Goal: Book appointment/travel/reservation

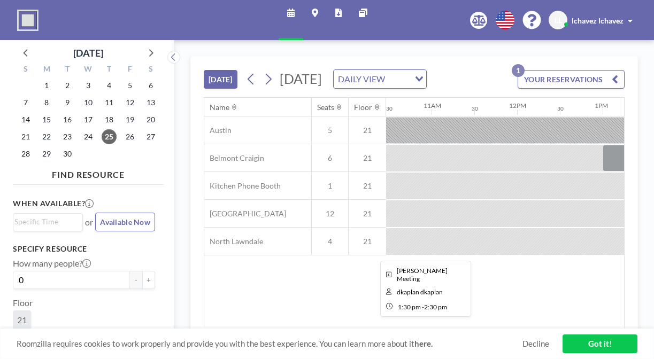
scroll to position [0, 882]
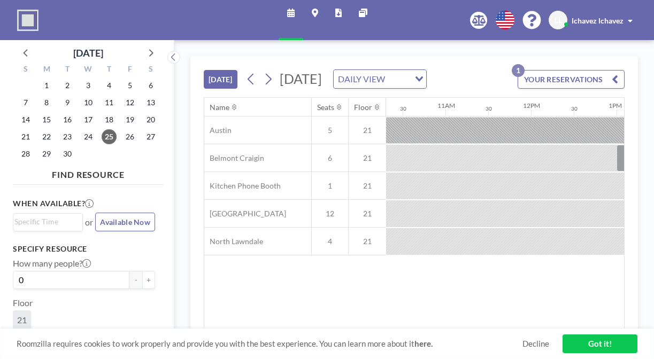
click at [204, 73] on div "[DATE] [DATE] DAILY VIEW Loading..." at bounding box center [315, 79] width 223 height 19
click at [204, 70] on button "[DATE]" at bounding box center [221, 79] width 34 height 19
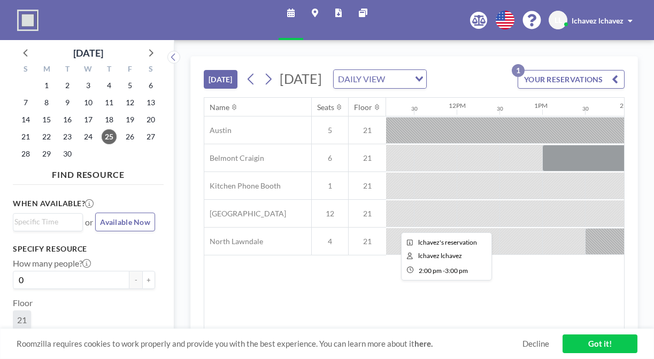
scroll to position [0, 822]
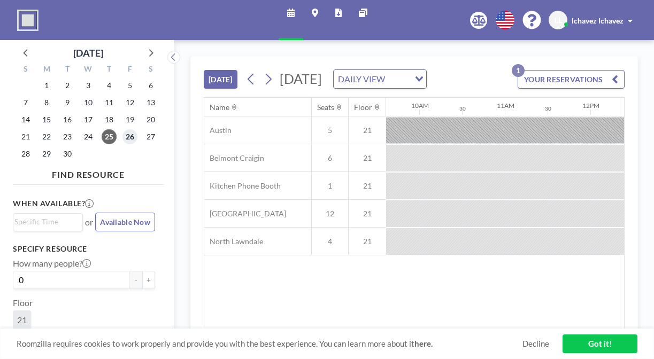
click at [122, 129] on span "26" at bounding box center [129, 136] width 15 height 15
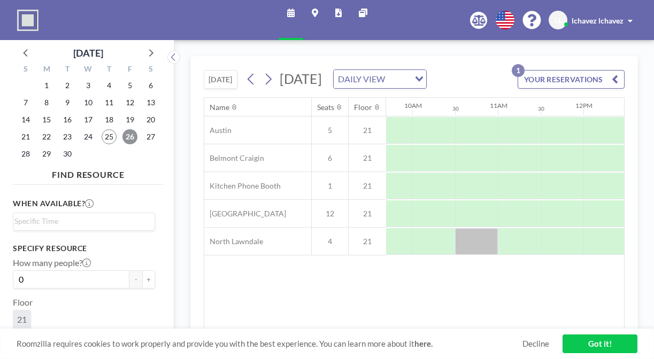
scroll to position [0, 830]
click at [40, 147] on span "29" at bounding box center [46, 154] width 15 height 15
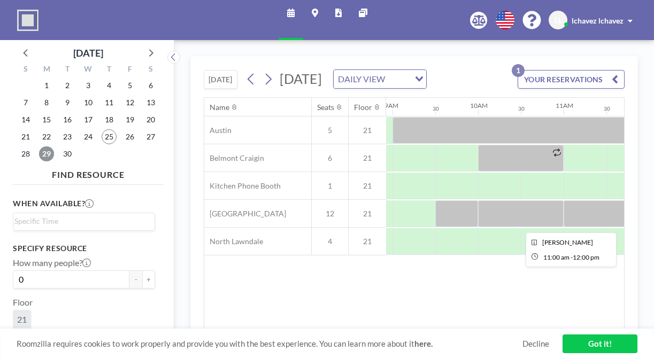
scroll to position [0, 810]
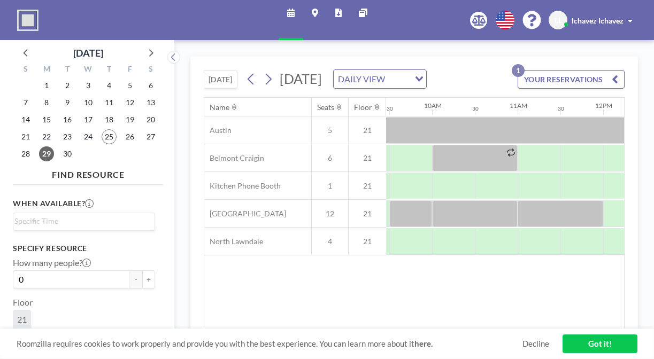
click at [78, 145] on div "1" at bounding box center [88, 153] width 21 height 17
click at [60, 147] on span "30" at bounding box center [67, 154] width 15 height 15
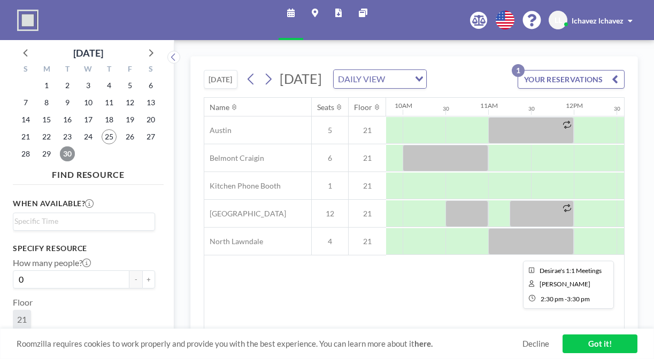
scroll to position [0, 826]
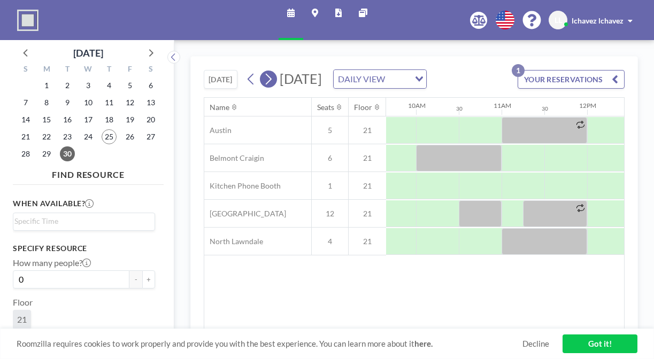
click at [263, 71] on icon at bounding box center [268, 79] width 10 height 16
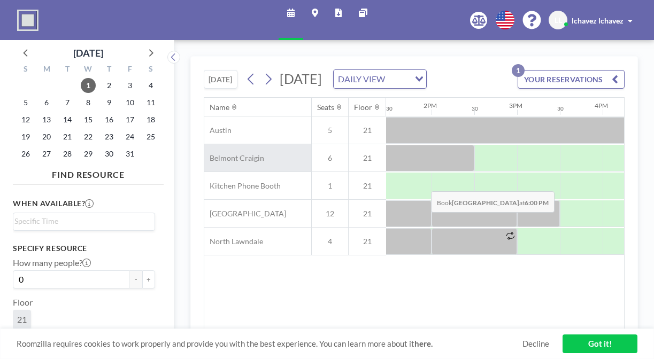
scroll to position [0, 1166]
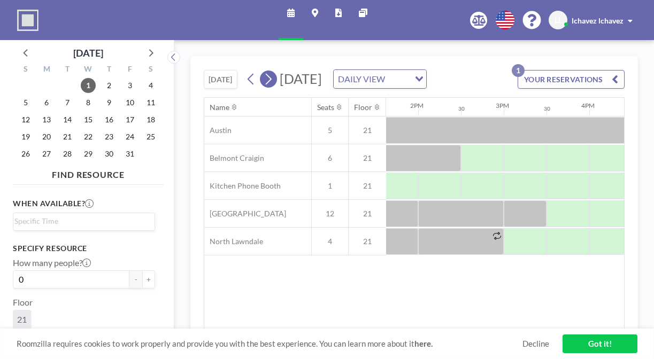
click at [263, 71] on icon at bounding box center [268, 79] width 10 height 16
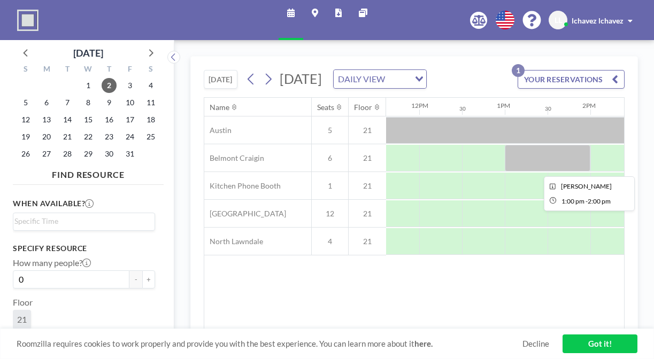
scroll to position [0, 1113]
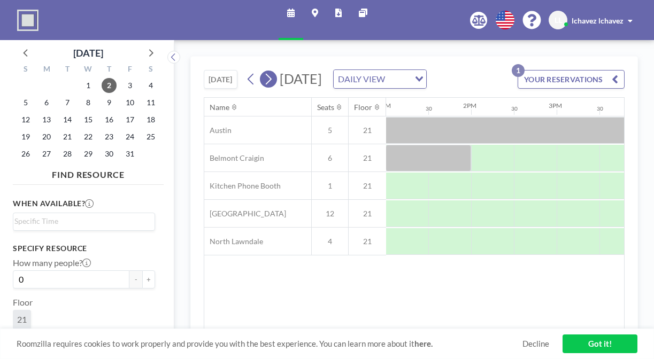
click at [263, 71] on icon at bounding box center [268, 79] width 10 height 16
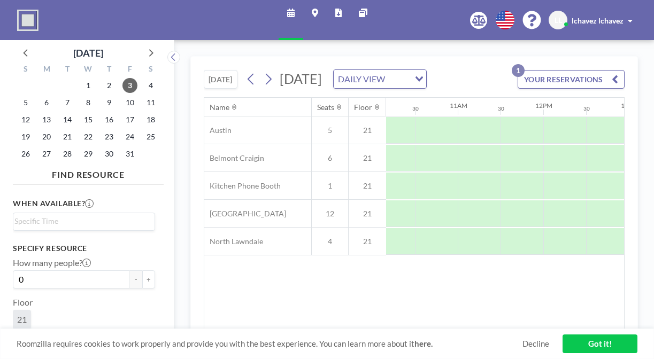
scroll to position [0, 894]
click at [263, 71] on icon at bounding box center [268, 79] width 10 height 16
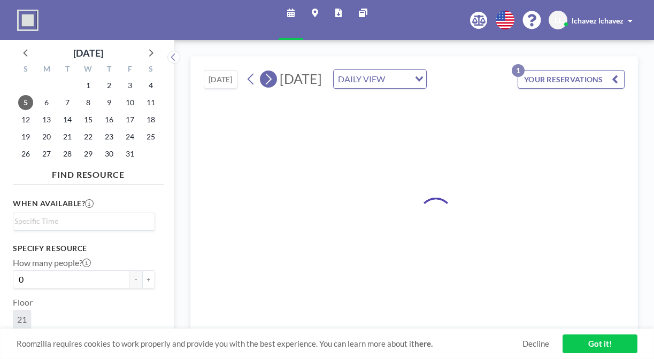
click at [263, 71] on icon at bounding box center [268, 79] width 10 height 16
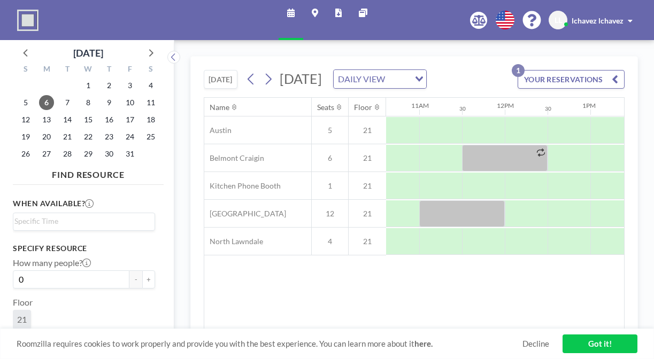
scroll to position [0, 985]
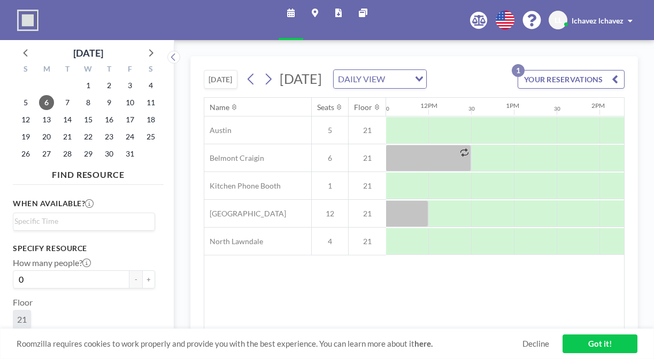
click at [263, 71] on icon at bounding box center [268, 79] width 10 height 16
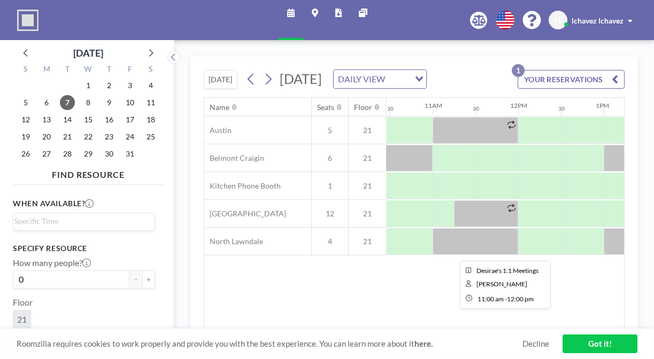
scroll to position [0, 940]
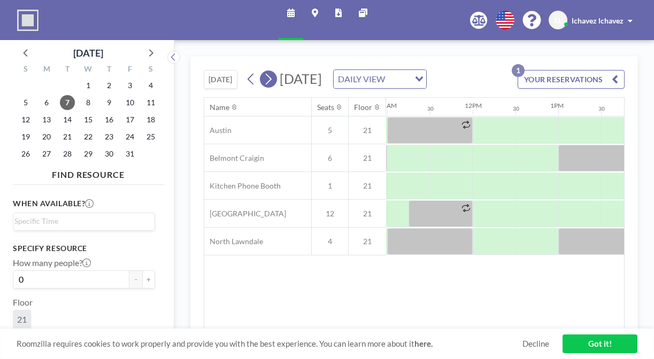
click at [263, 71] on icon at bounding box center [268, 79] width 10 height 16
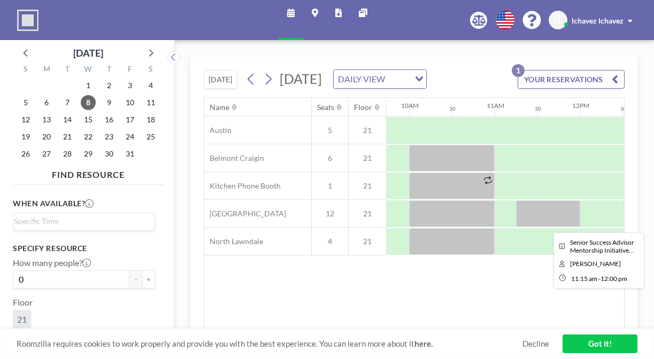
scroll to position [0, 903]
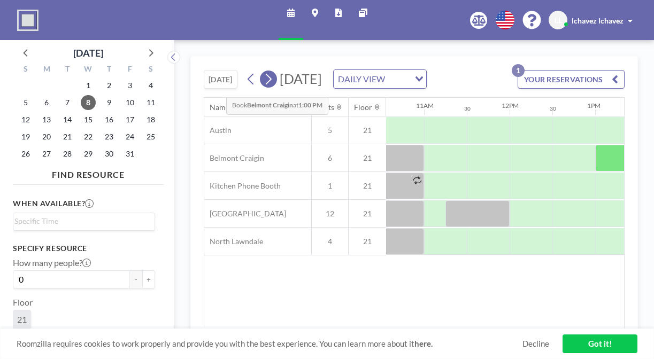
click at [263, 71] on icon at bounding box center [268, 79] width 10 height 16
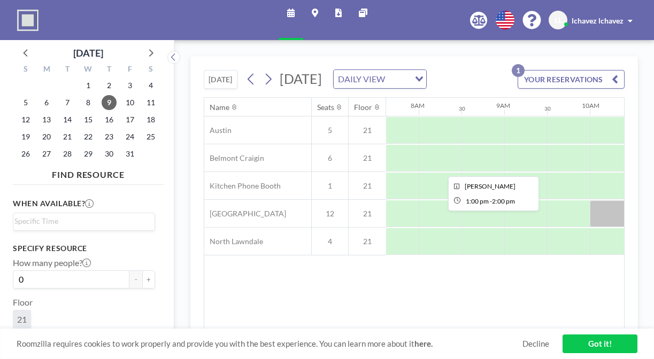
scroll to position [0, 625]
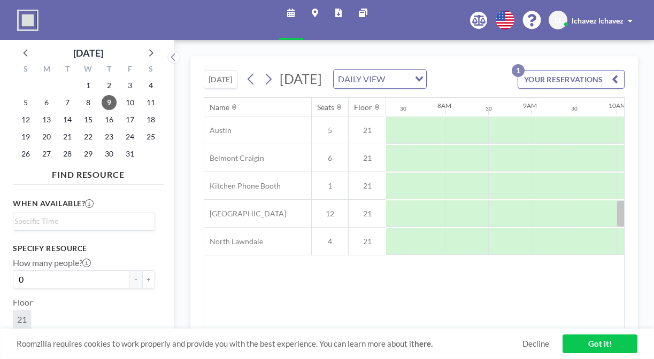
click at [243, 71] on div "[DATE] DAILY VIEW Loading..." at bounding box center [335, 79] width 184 height 19
click at [263, 71] on icon at bounding box center [268, 79] width 10 height 16
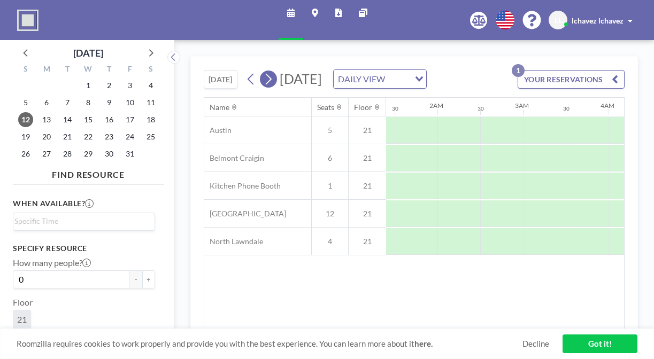
scroll to position [0, 399]
click at [263, 71] on icon at bounding box center [268, 79] width 10 height 16
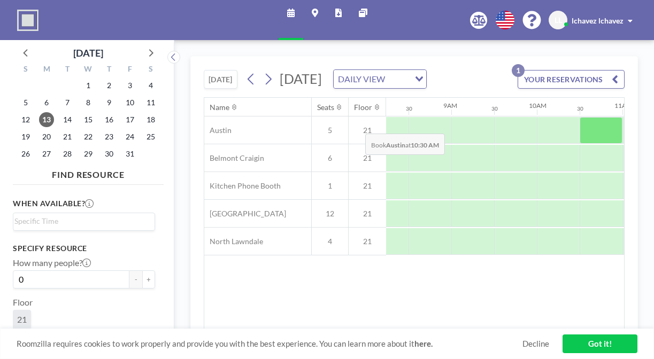
scroll to position [0, 711]
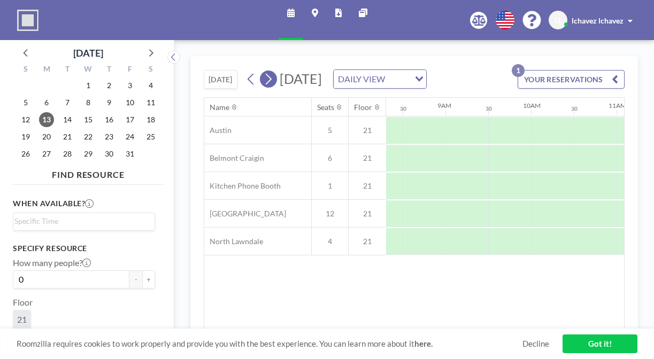
click at [263, 71] on icon at bounding box center [268, 79] width 10 height 16
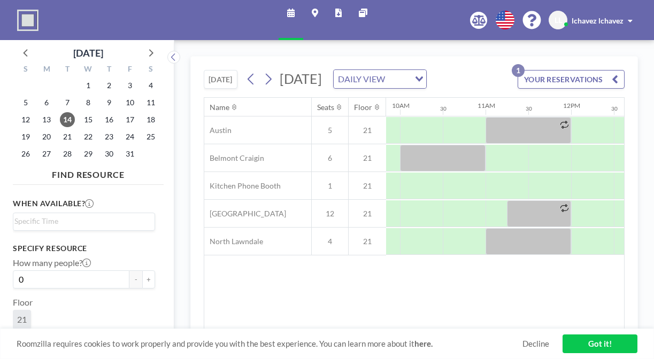
scroll to position [0, 887]
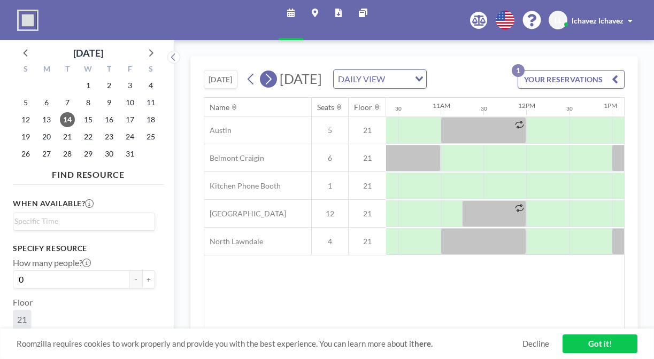
click at [263, 71] on icon at bounding box center [268, 79] width 10 height 16
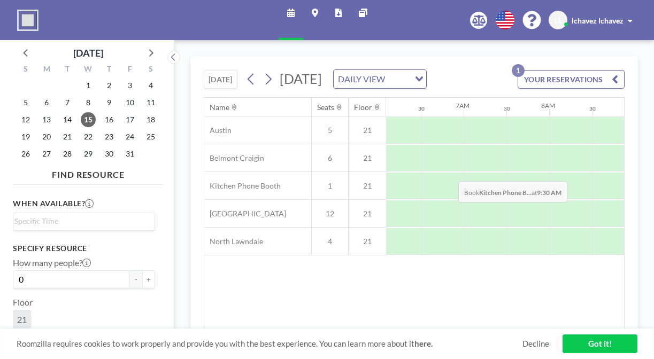
scroll to position [0, 648]
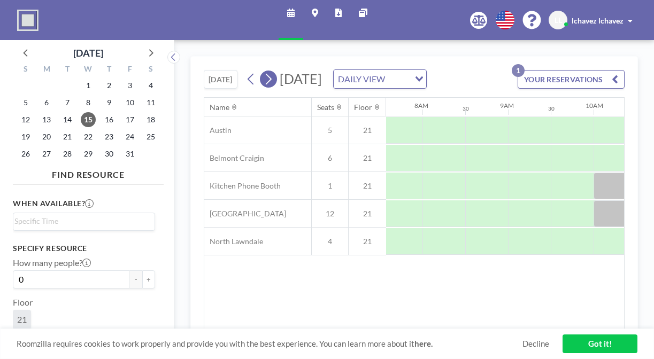
click at [263, 71] on icon at bounding box center [268, 79] width 10 height 16
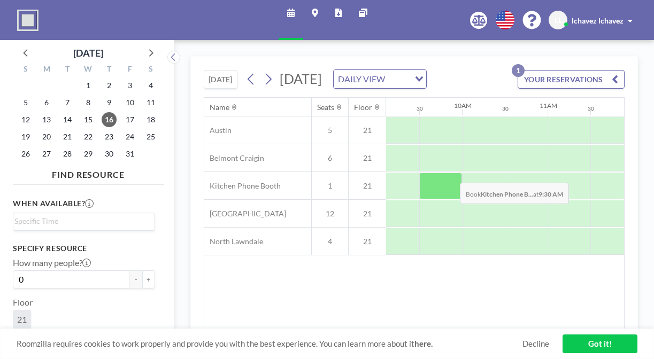
scroll to position [0, 795]
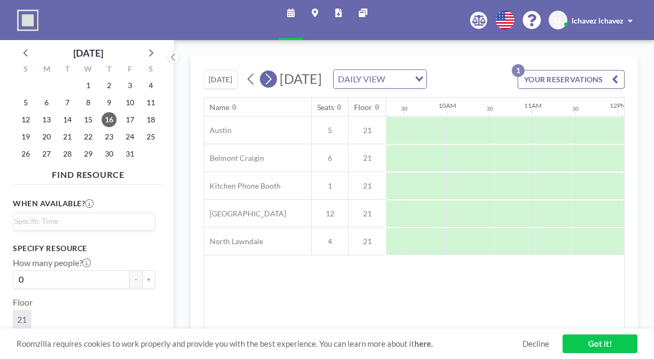
click at [266, 74] on icon at bounding box center [269, 79] width 6 height 11
click at [204, 70] on button "[DATE]" at bounding box center [221, 79] width 34 height 19
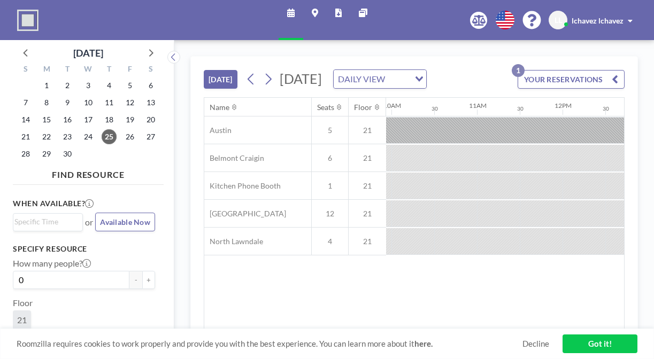
scroll to position [0, 939]
click at [598, 16] on span "lchavez lchavez" at bounding box center [598, 20] width 52 height 9
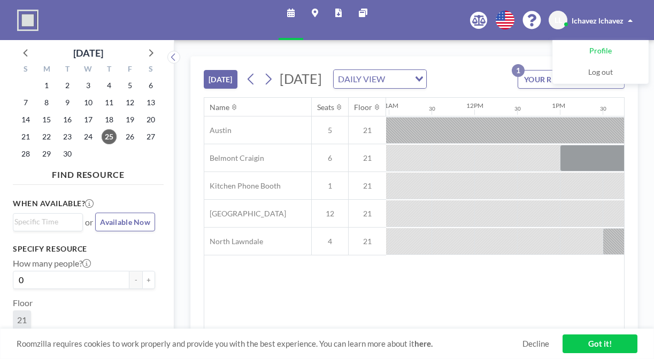
click at [592, 41] on link "Profile" at bounding box center [600, 51] width 95 height 21
